Goal: Transaction & Acquisition: Purchase product/service

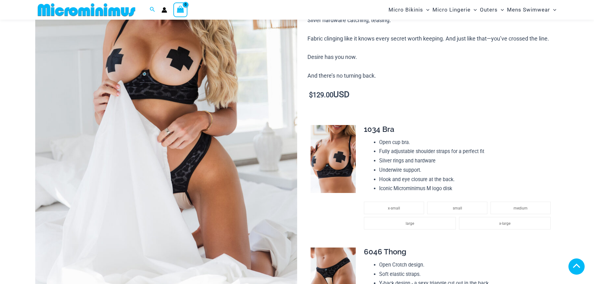
scroll to position [436, 0]
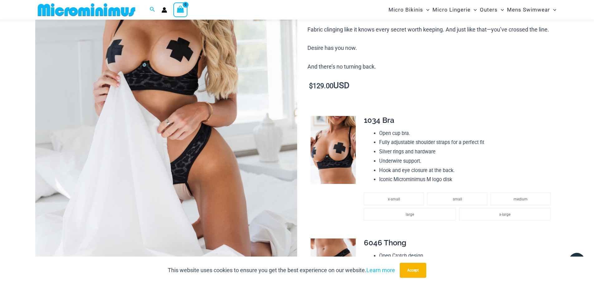
scroll to position [250, 0]
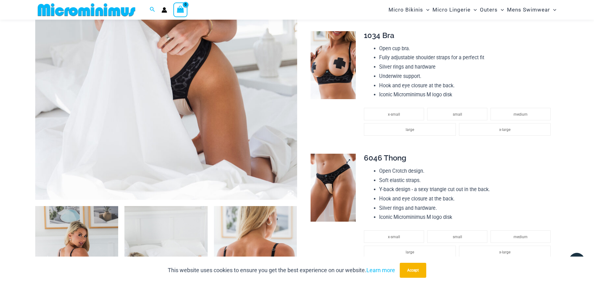
click at [336, 176] on img at bounding box center [332, 188] width 45 height 68
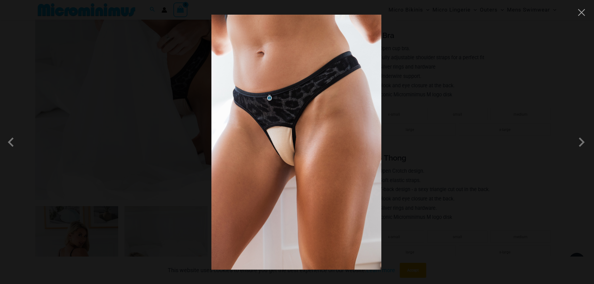
click at [426, 168] on div at bounding box center [297, 142] width 594 height 284
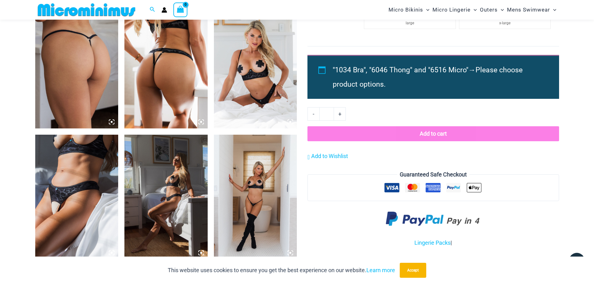
scroll to position [592, 0]
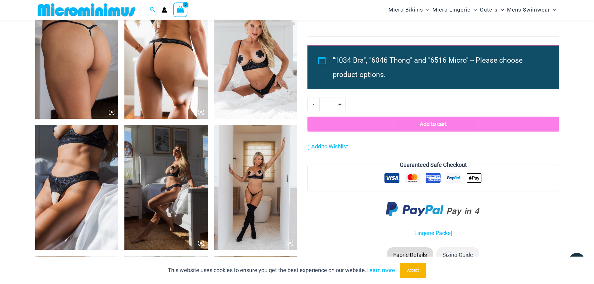
click at [236, 184] on img at bounding box center [255, 187] width 83 height 125
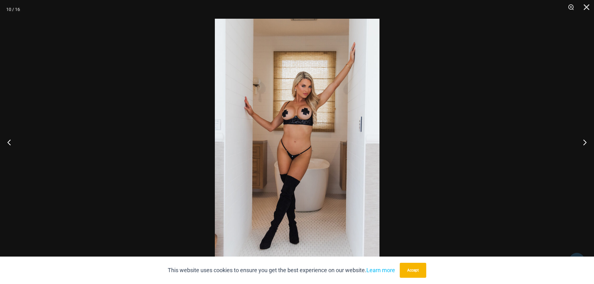
click at [446, 164] on div at bounding box center [297, 142] width 594 height 284
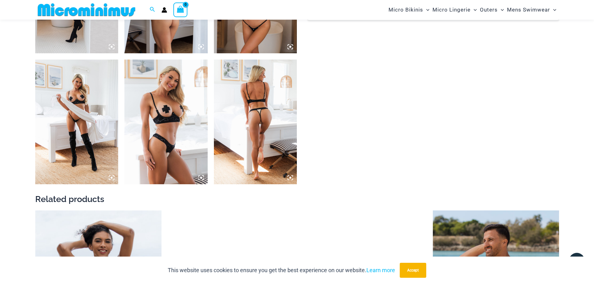
scroll to position [935, 0]
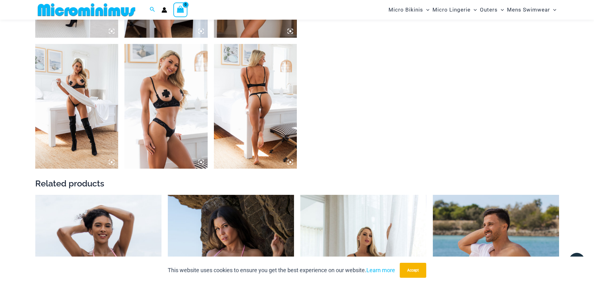
click at [271, 113] on img at bounding box center [255, 106] width 83 height 125
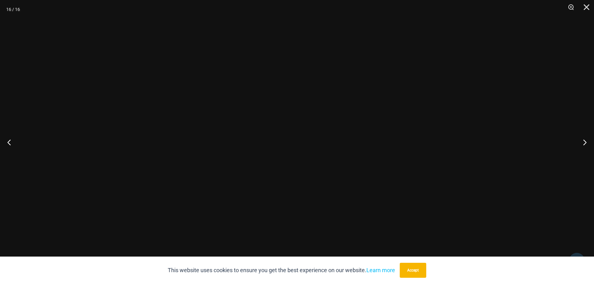
click at [270, 113] on img at bounding box center [297, 142] width 165 height 246
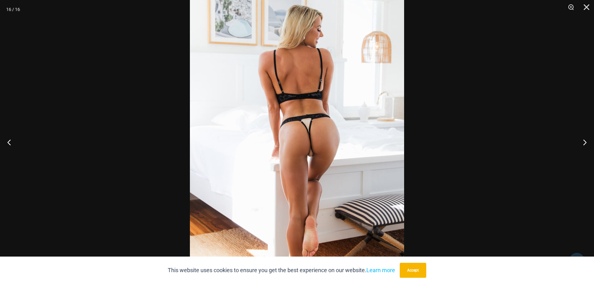
click at [475, 136] on div at bounding box center [297, 142] width 594 height 284
